Goal: Navigation & Orientation: Find specific page/section

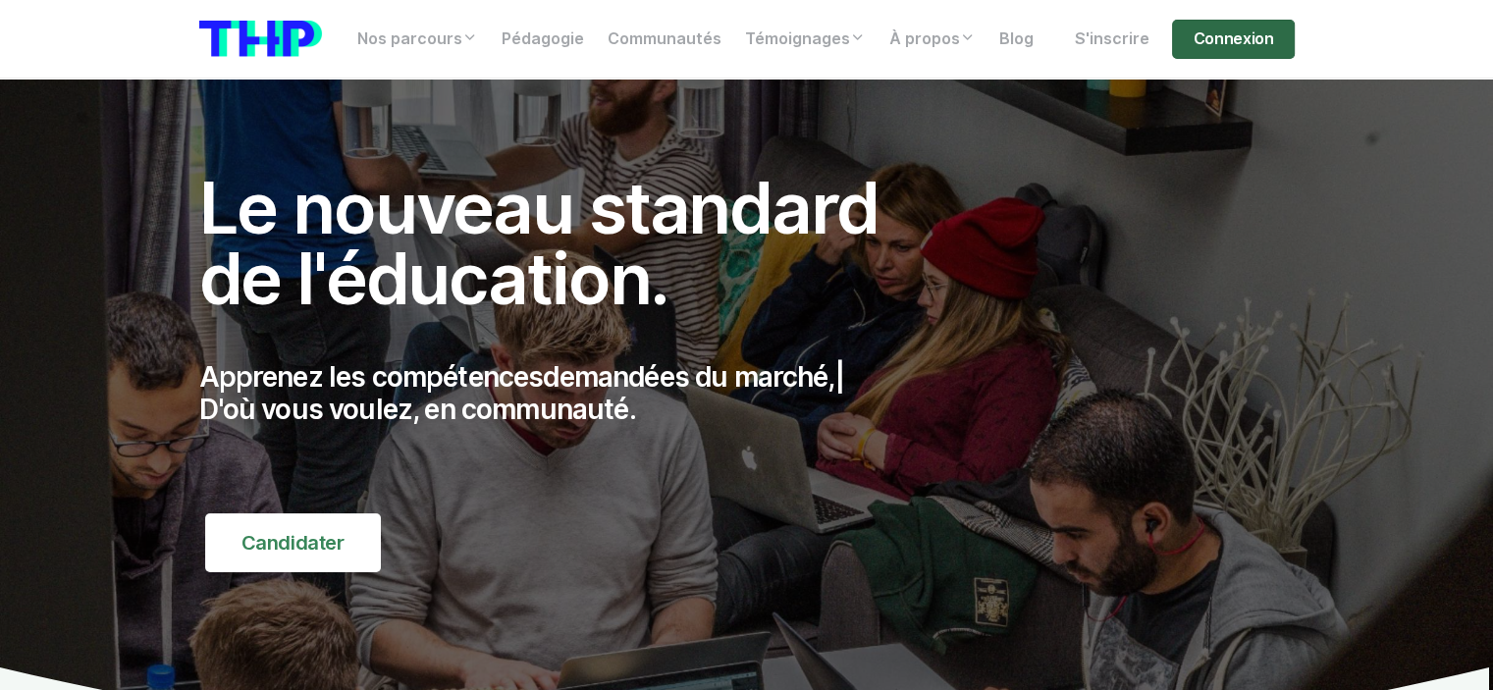
click at [1220, 43] on link "Connexion" at bounding box center [1233, 39] width 122 height 39
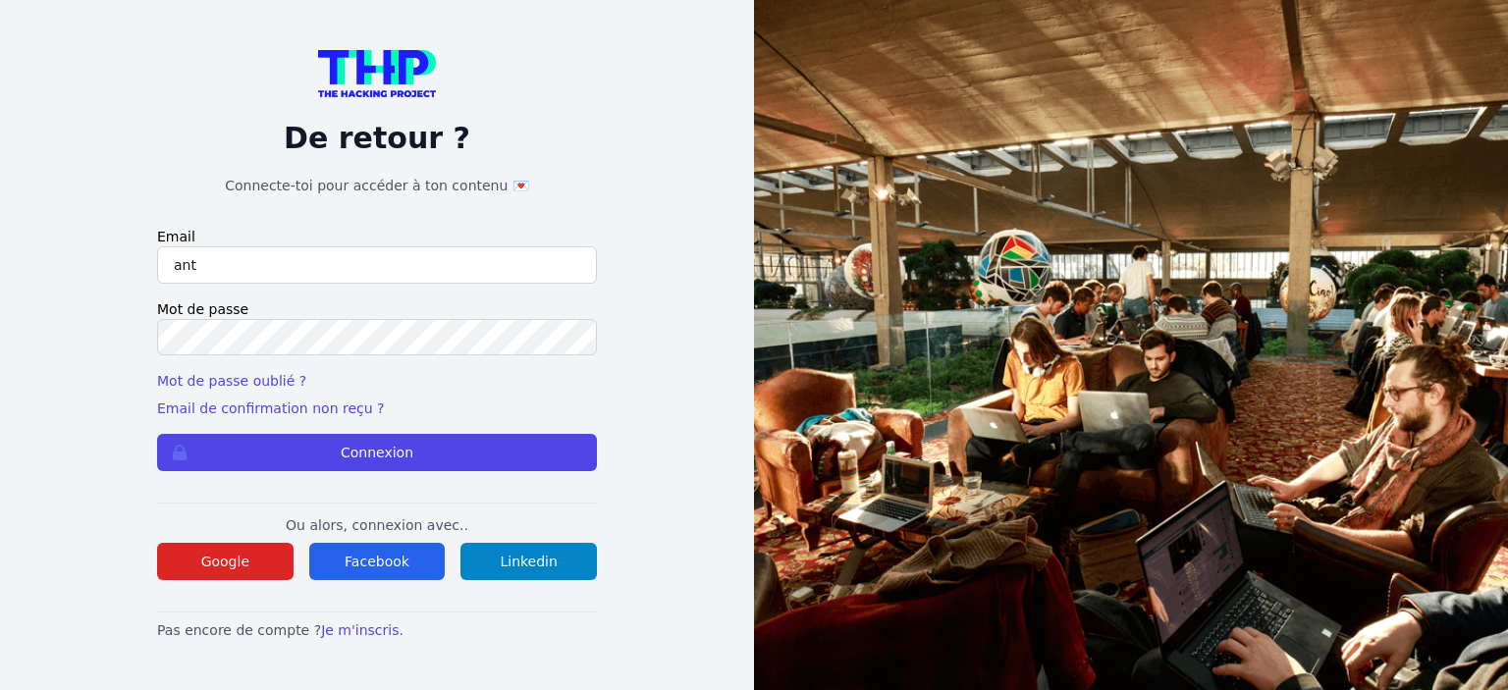
type input "anthony.gerardi.ag@gmail.com"
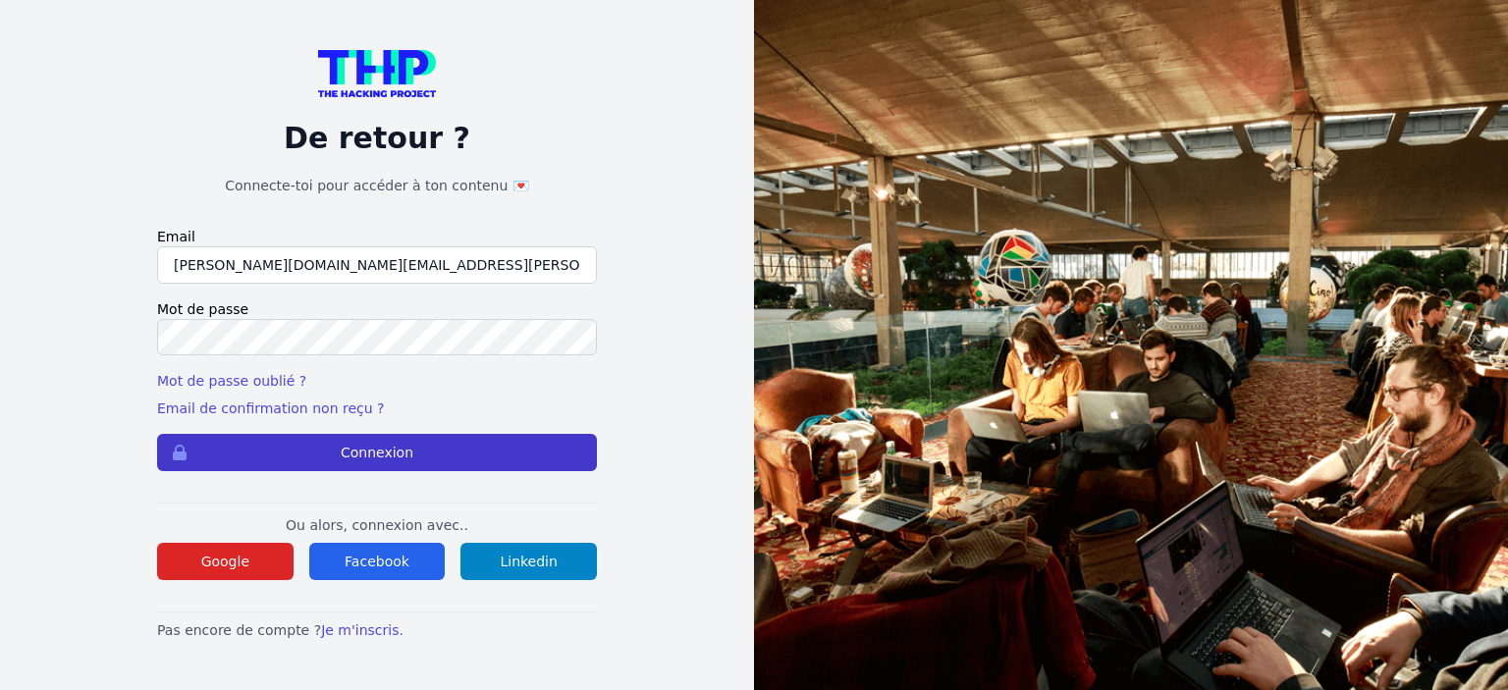
click at [340, 450] on button "Connexion" at bounding box center [377, 452] width 440 height 37
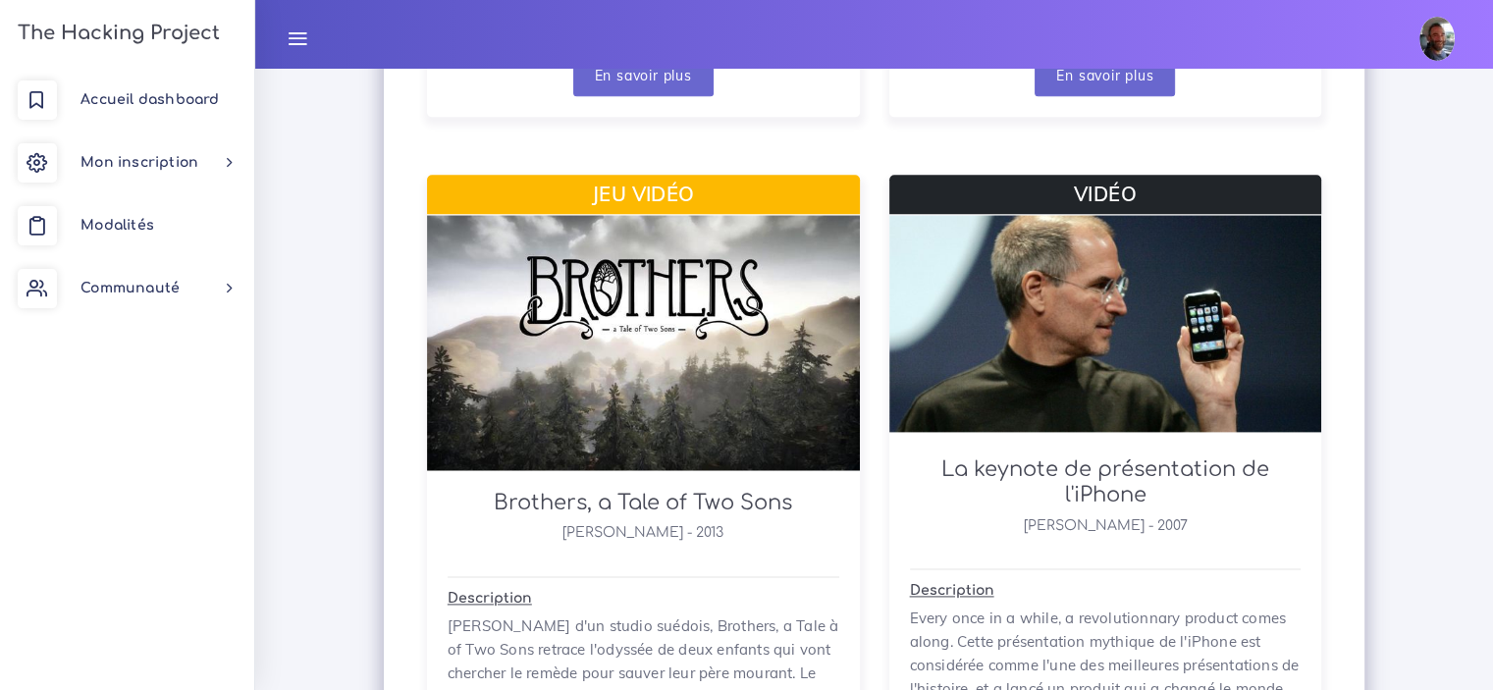
scroll to position [2494, 0]
